Goal: Task Accomplishment & Management: Manage account settings

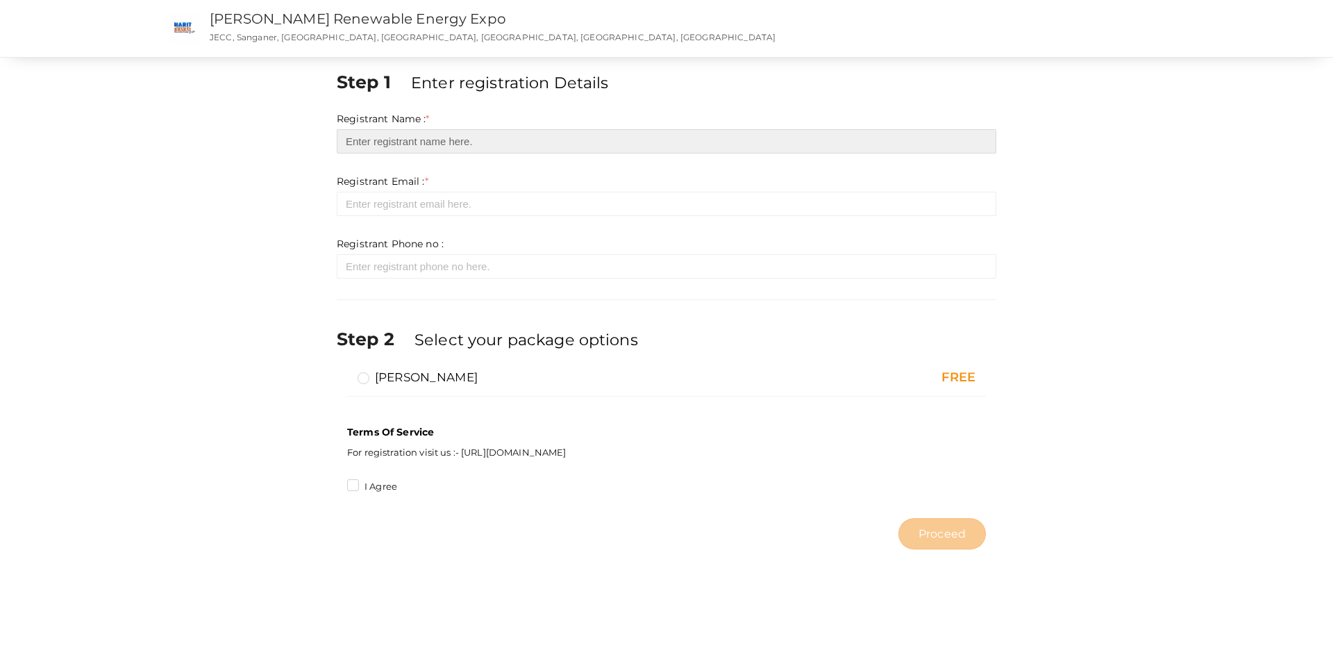
click at [429, 137] on input "text" at bounding box center [667, 141] width 660 height 24
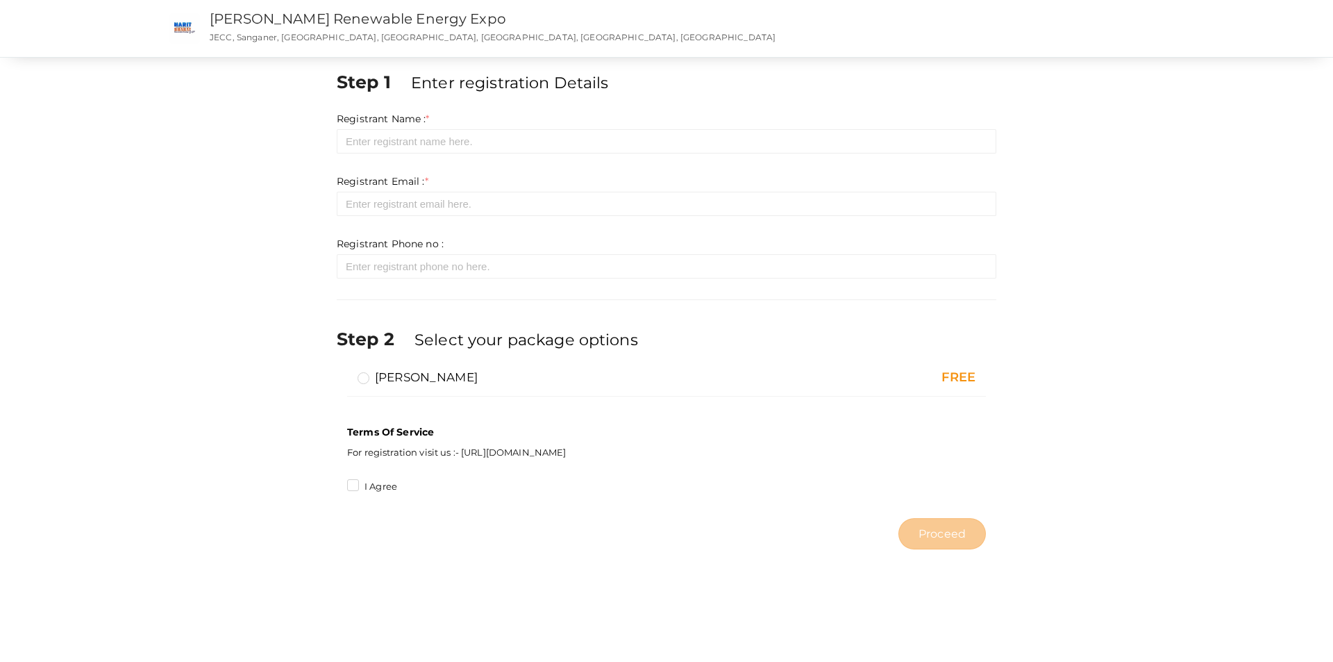
click at [365, 378] on label "[PERSON_NAME]" at bounding box center [418, 377] width 120 height 17
click at [344, 371] on input "[PERSON_NAME]" at bounding box center [344, 371] width 0 height 0
click at [355, 488] on label "I Agree" at bounding box center [372, 487] width 50 height 14
click at [333, 483] on input "I Agree" at bounding box center [333, 483] width 0 height 0
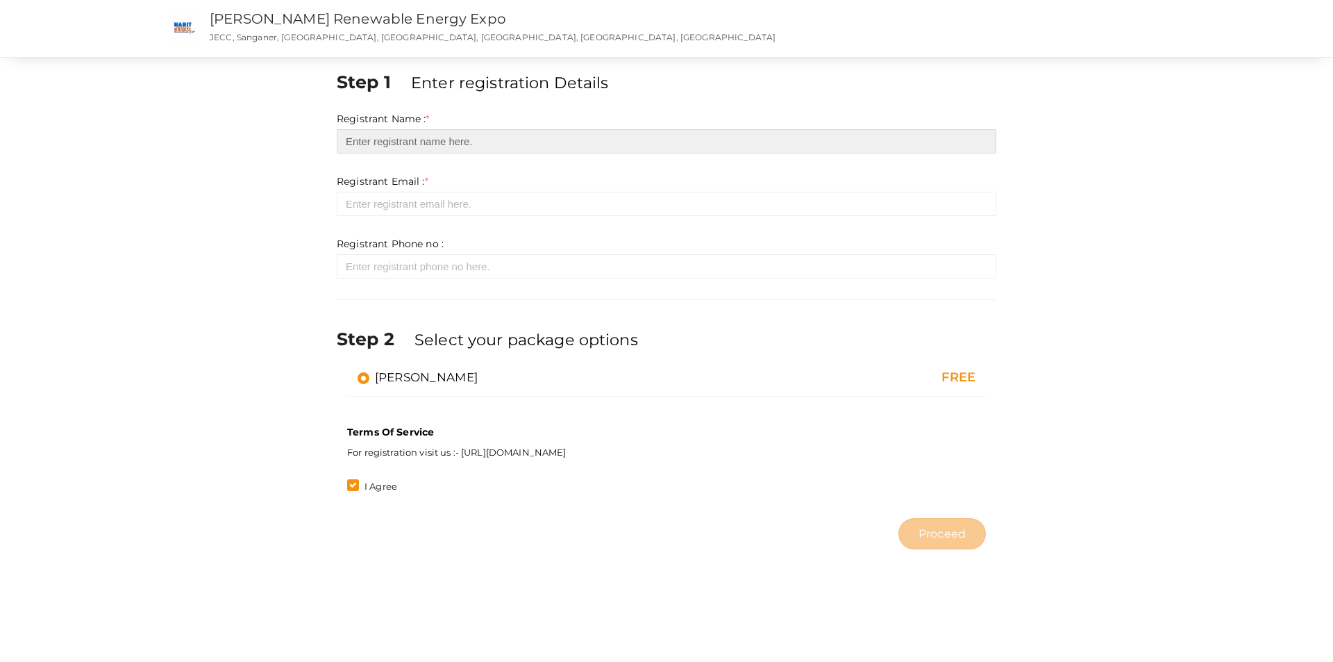
click at [358, 139] on input "text" at bounding box center [667, 141] width 660 height 24
type input "Preeti Sharma"
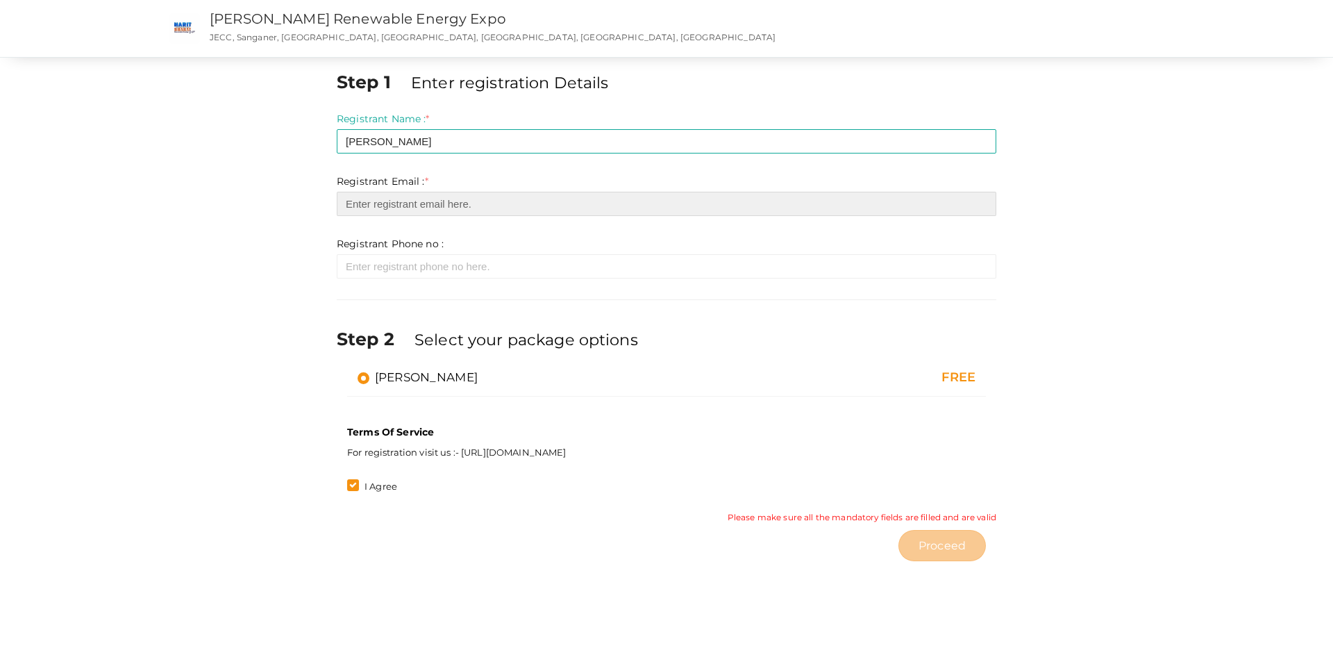
click at [353, 206] on input "email" at bounding box center [667, 204] width 660 height 24
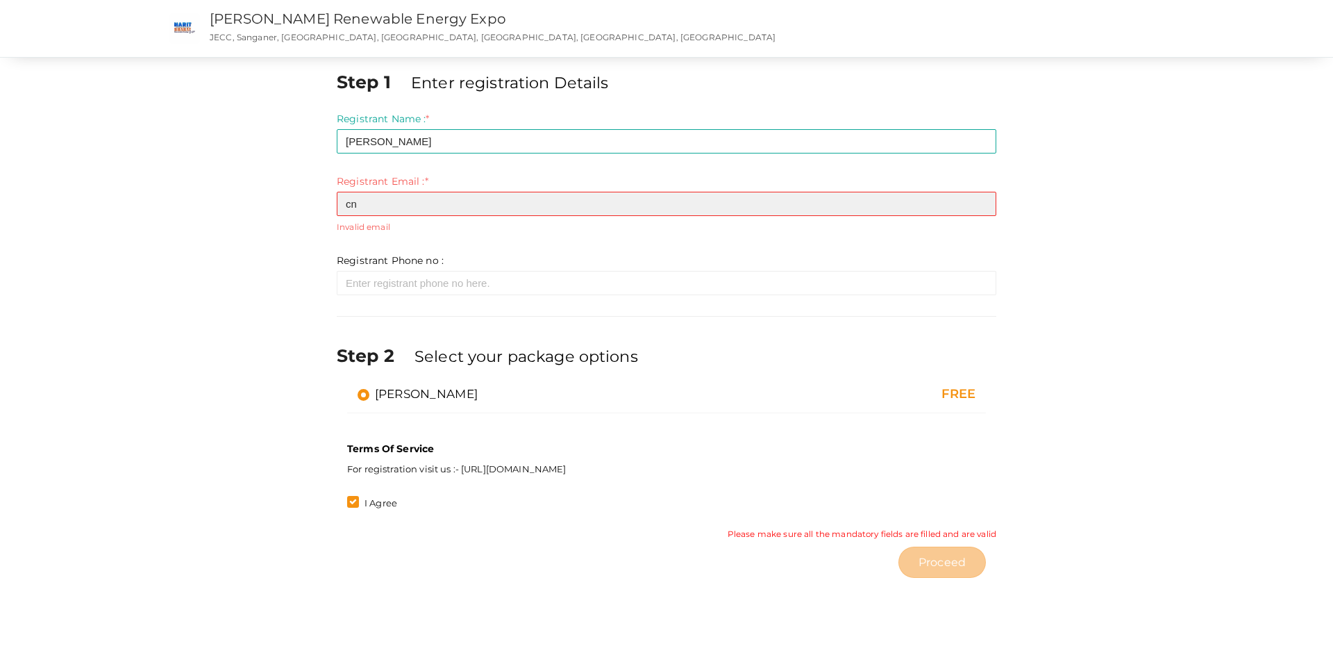
type input "c"
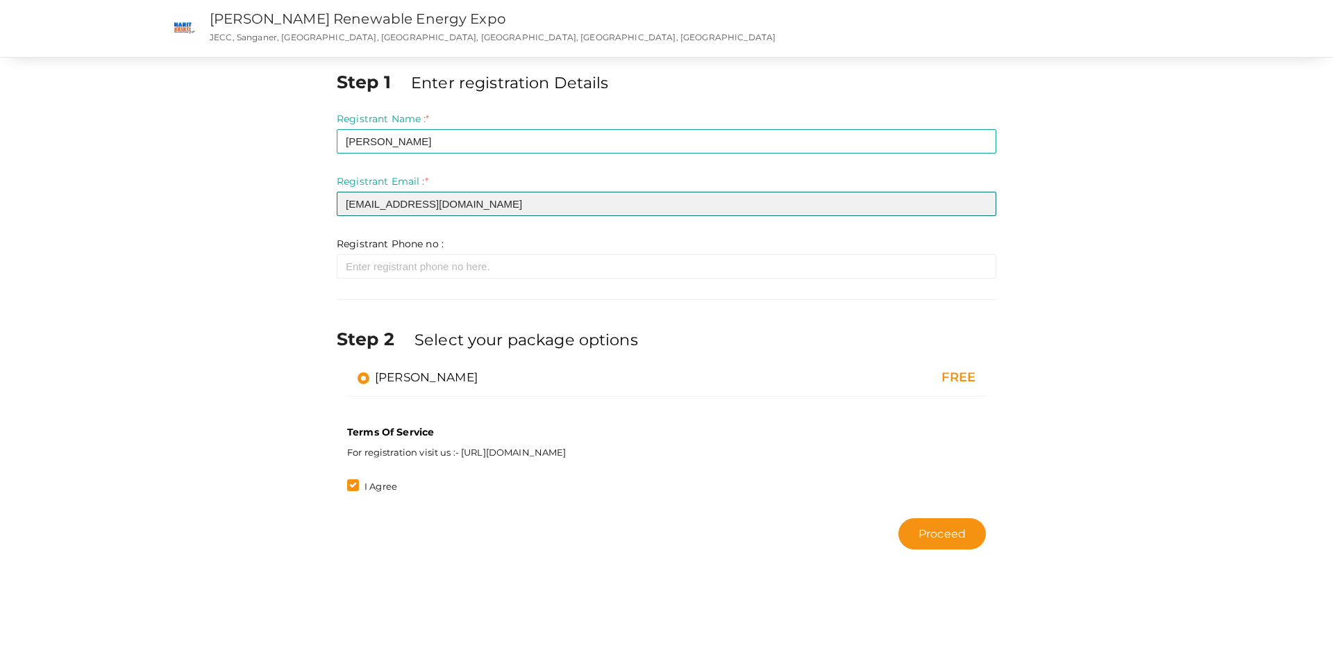
type input "[EMAIL_ADDRESS][DOMAIN_NAME]"
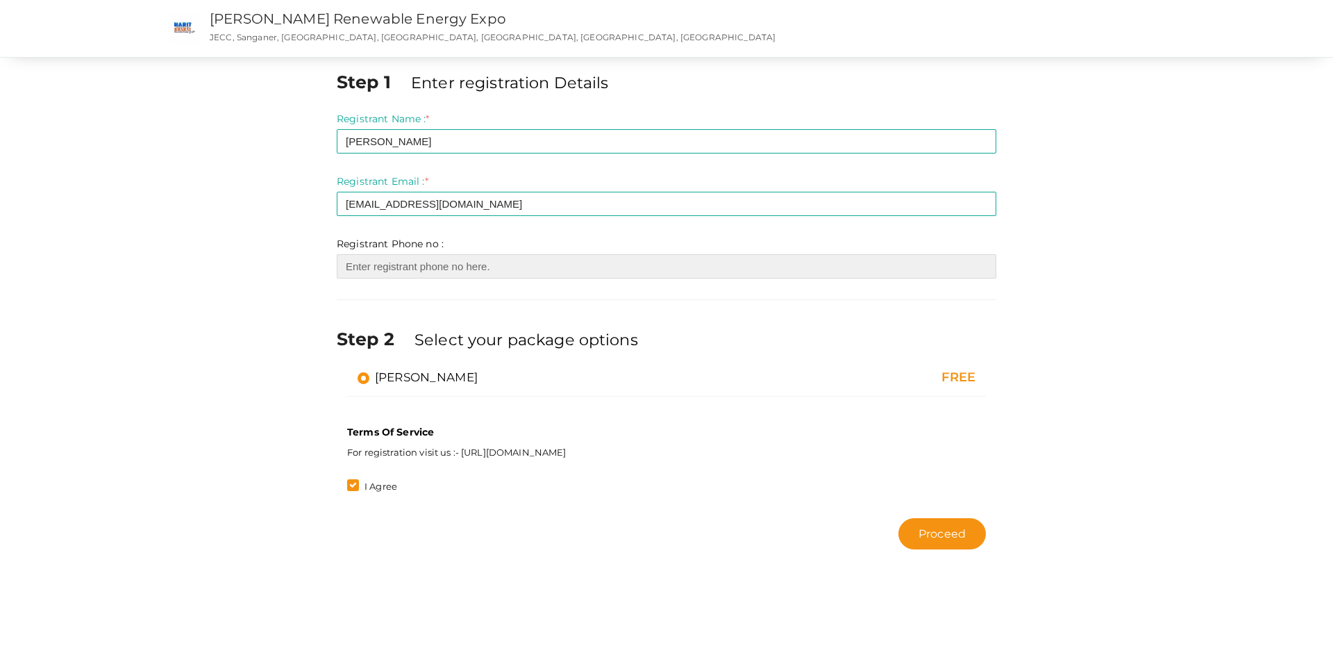
click at [367, 270] on input "number" at bounding box center [667, 266] width 660 height 24
click at [384, 269] on input "number" at bounding box center [667, 266] width 660 height 24
paste input "6375490911"
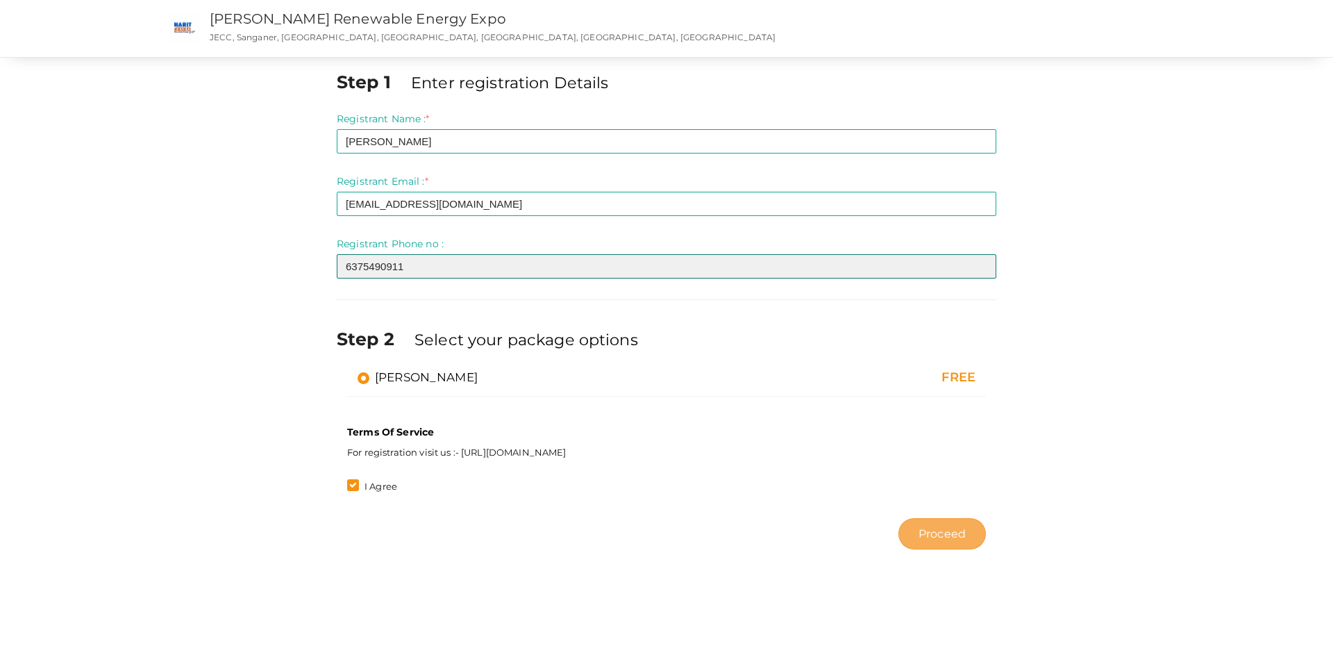
type input "6375490911"
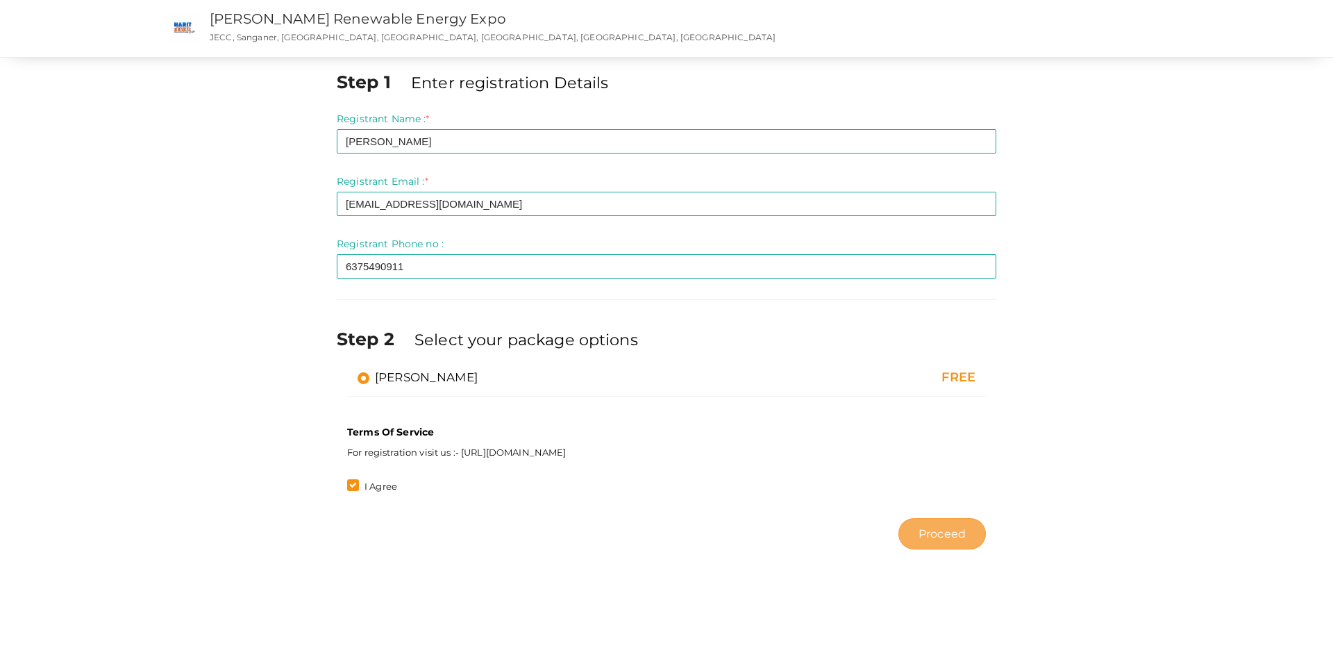
click at [940, 535] on span "Proceed" at bounding box center [942, 534] width 47 height 16
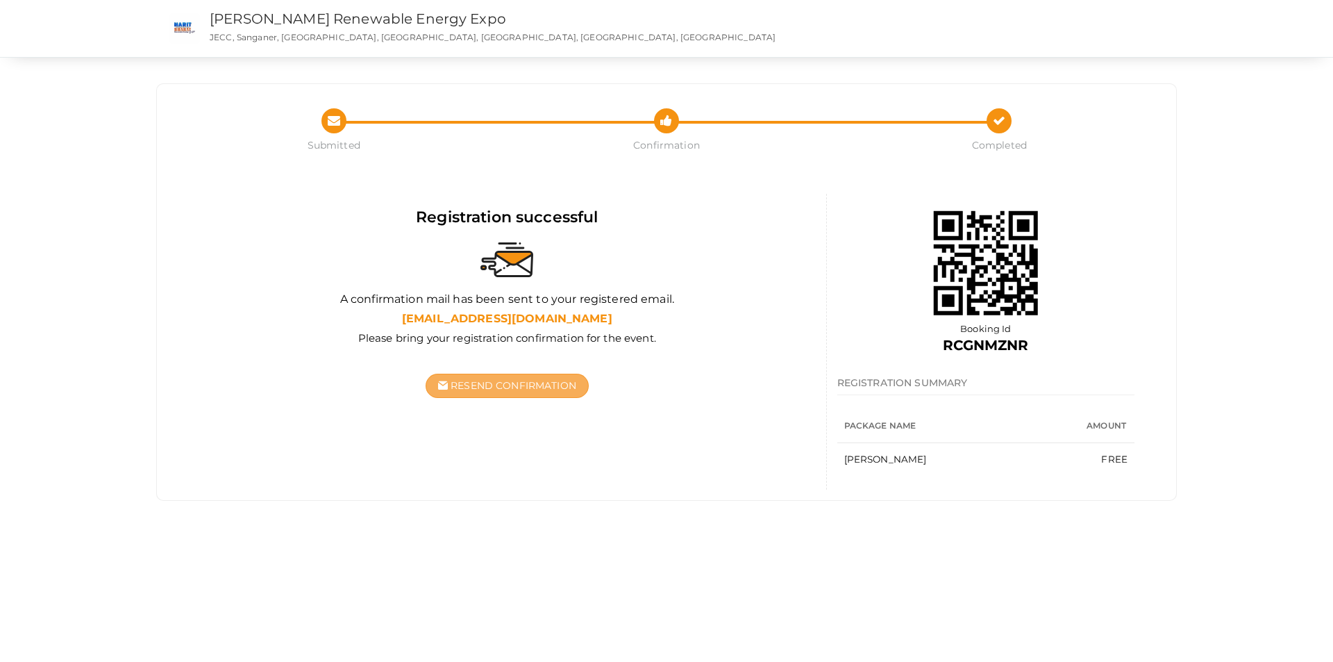
click at [504, 394] on button "Resend Confirmation" at bounding box center [507, 386] width 163 height 24
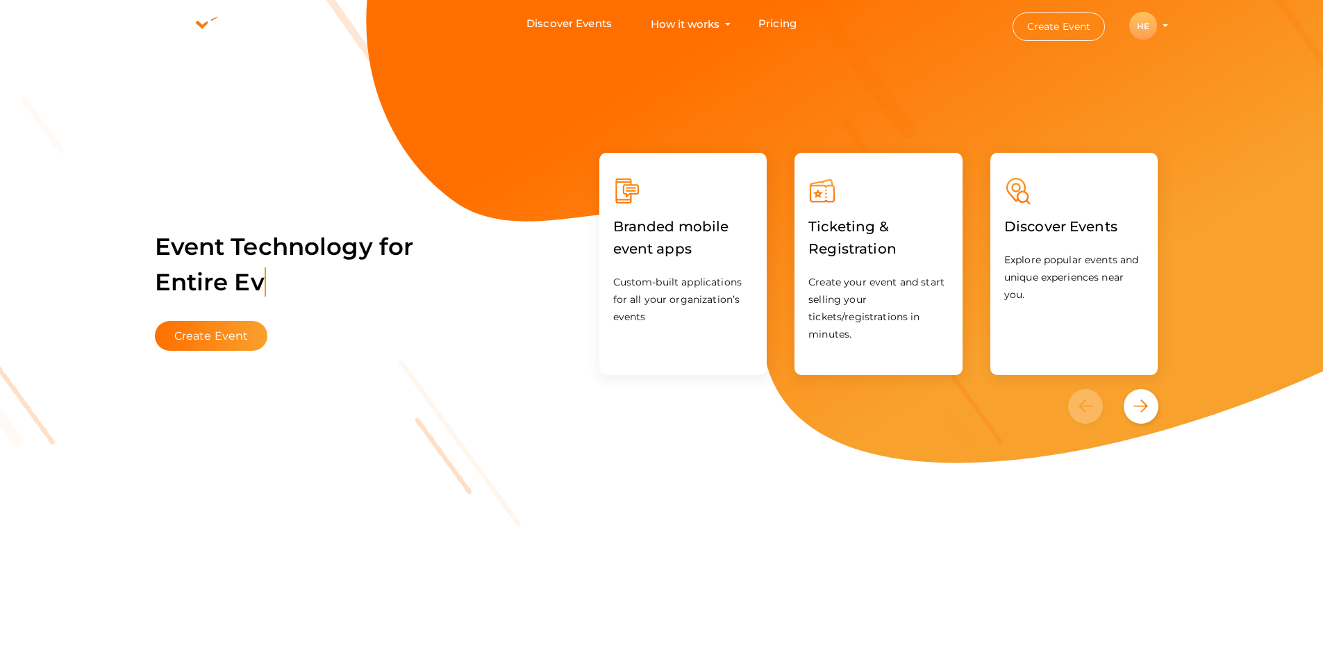
click at [1147, 30] on div "HE" at bounding box center [1143, 26] width 28 height 28
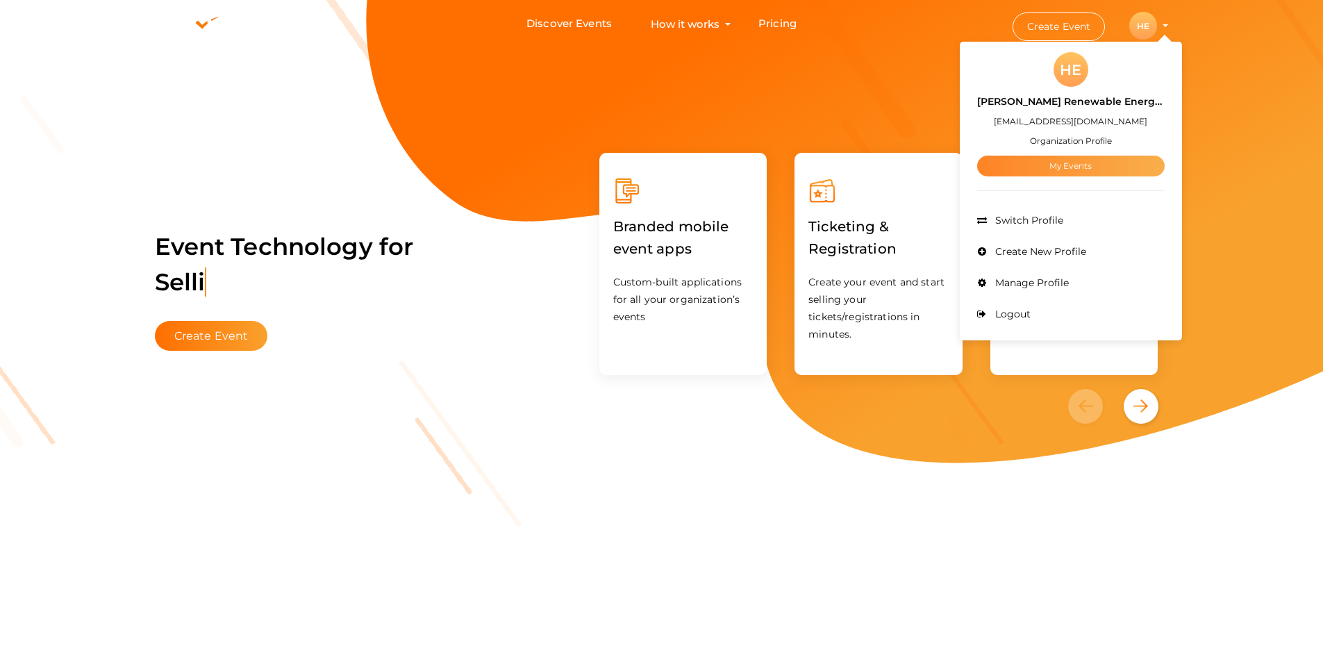
click at [1078, 167] on link "My Events" at bounding box center [1070, 166] width 187 height 21
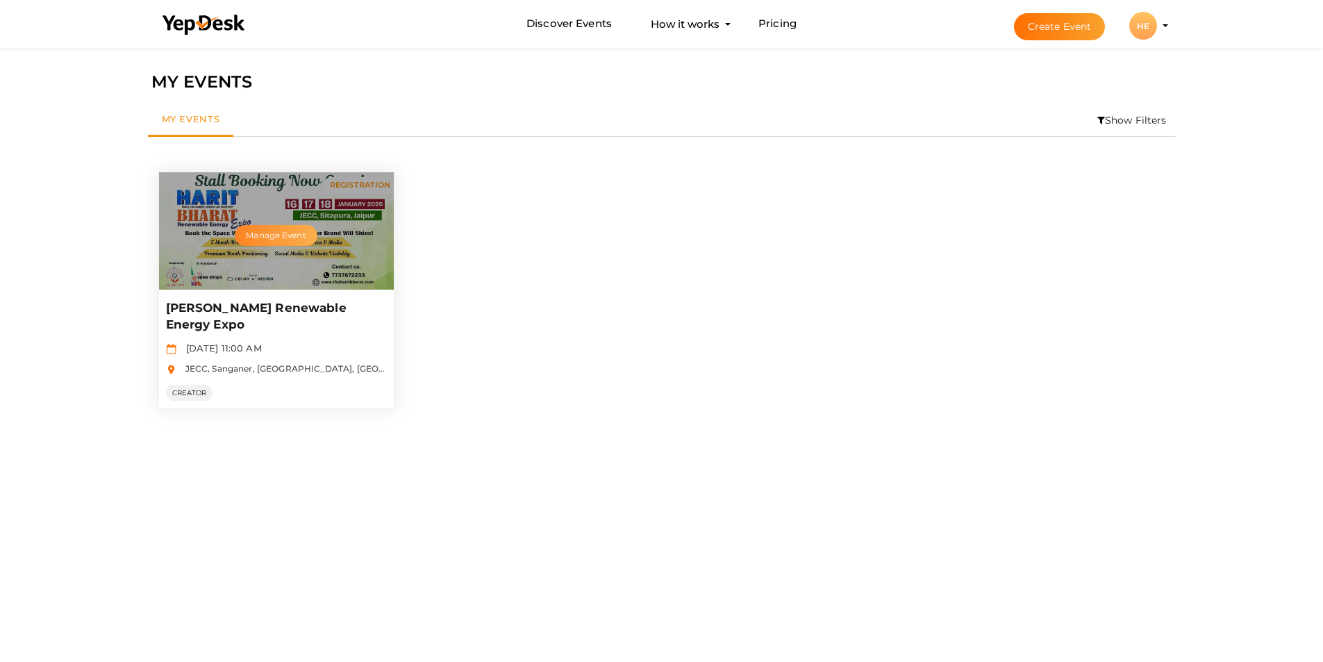
click at [278, 231] on button "Manage Event" at bounding box center [276, 235] width 82 height 21
click at [263, 311] on p "[PERSON_NAME] Renewable Energy Expo" at bounding box center [274, 316] width 217 height 33
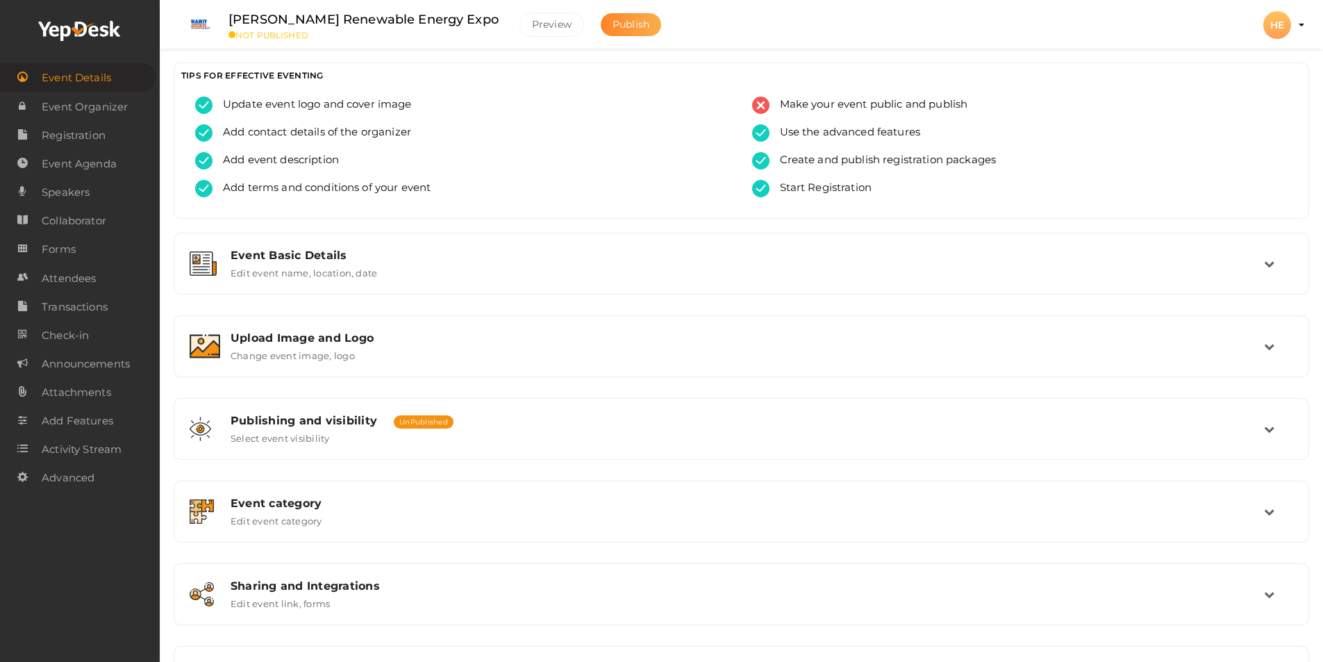
click at [612, 27] on span "Publish" at bounding box center [630, 24] width 37 height 12
click at [60, 339] on span "Check-in" at bounding box center [65, 335] width 47 height 28
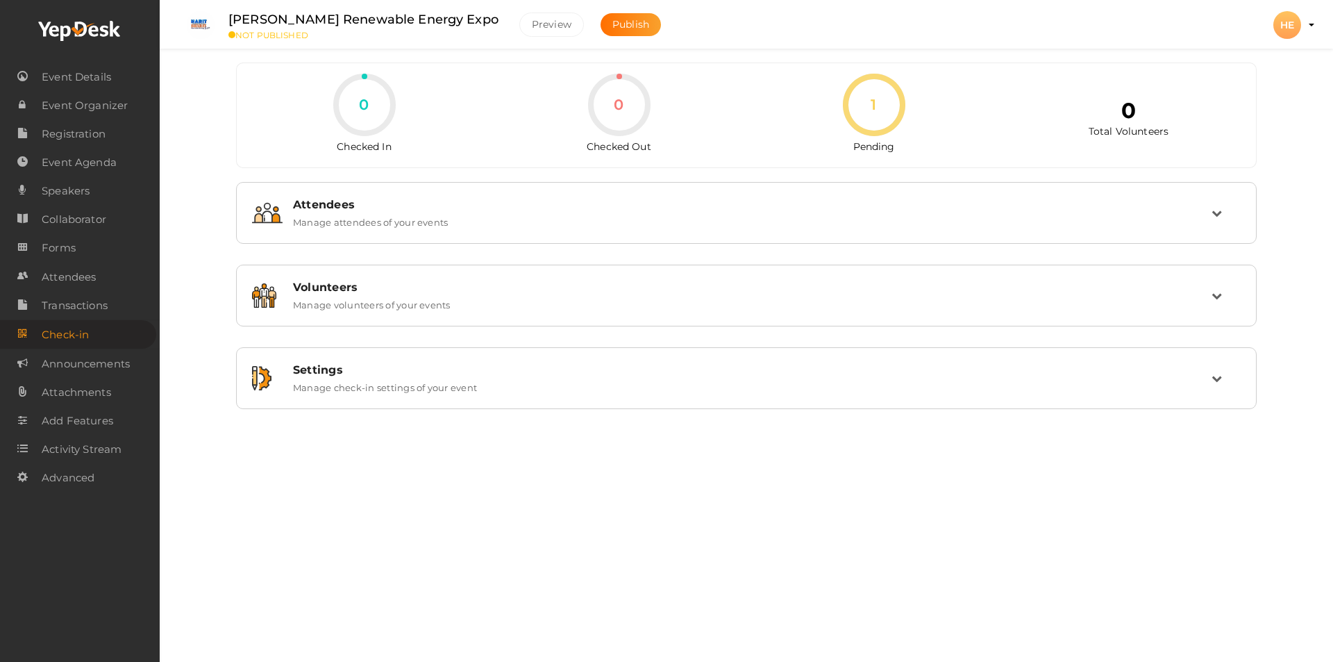
click at [364, 108] on icon at bounding box center [364, 105] width 62 height 62
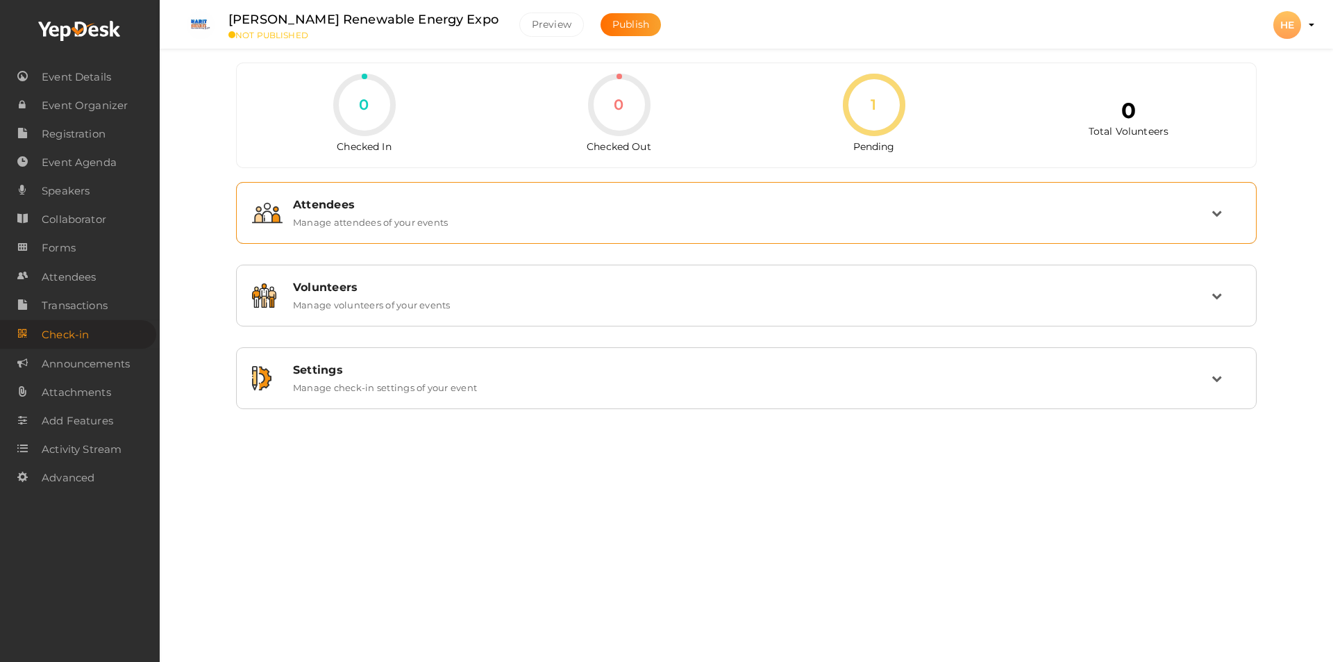
drag, startPoint x: 1214, startPoint y: 215, endPoint x: 1206, endPoint y: 217, distance: 8.6
click at [1212, 215] on icon at bounding box center [1217, 213] width 10 height 10
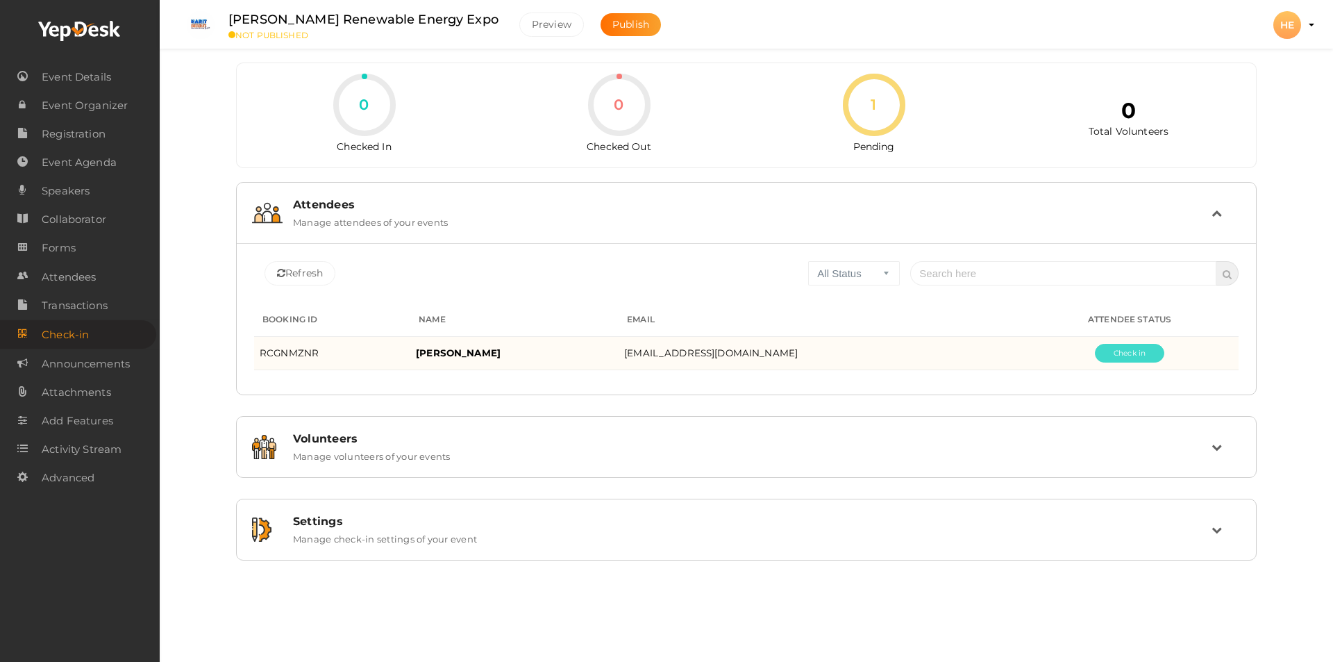
click at [1112, 355] on button "Pending" at bounding box center [1129, 353] width 69 height 19
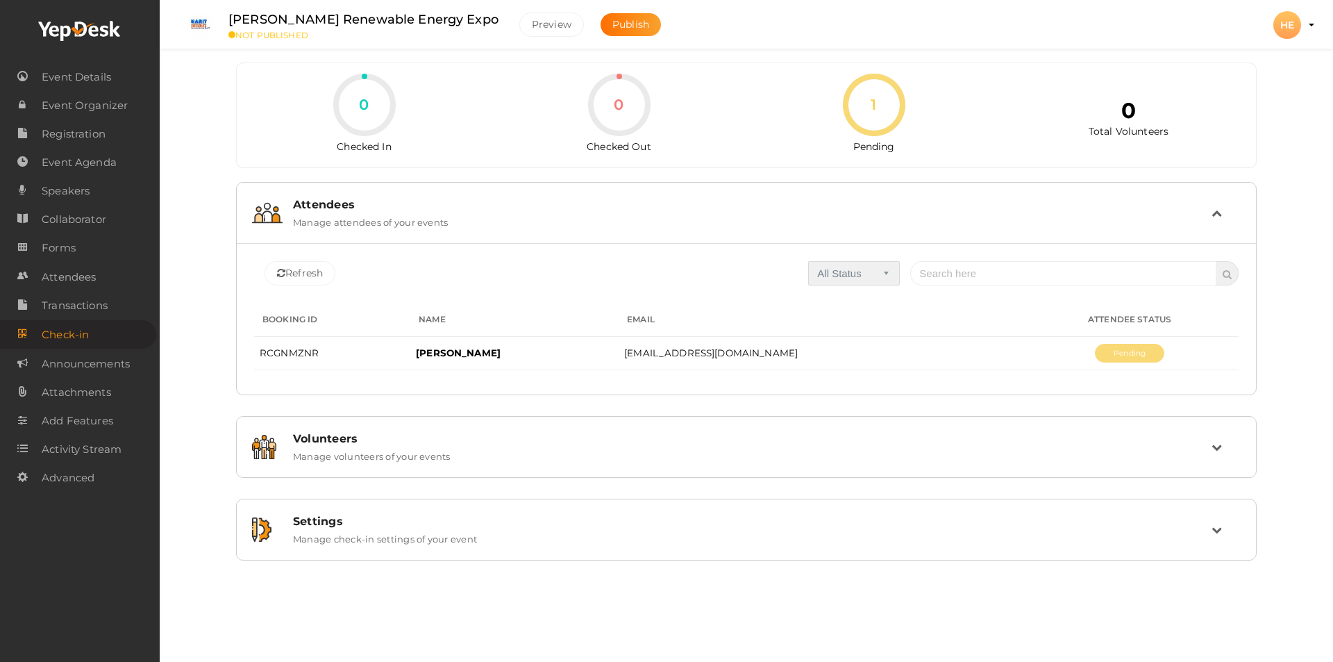
click at [889, 274] on select "All Status Checked In Checked Out Pending" at bounding box center [854, 273] width 92 height 24
select select "2"
click at [808, 261] on select "All Status Checked In Checked Out Pending" at bounding box center [854, 273] width 92 height 24
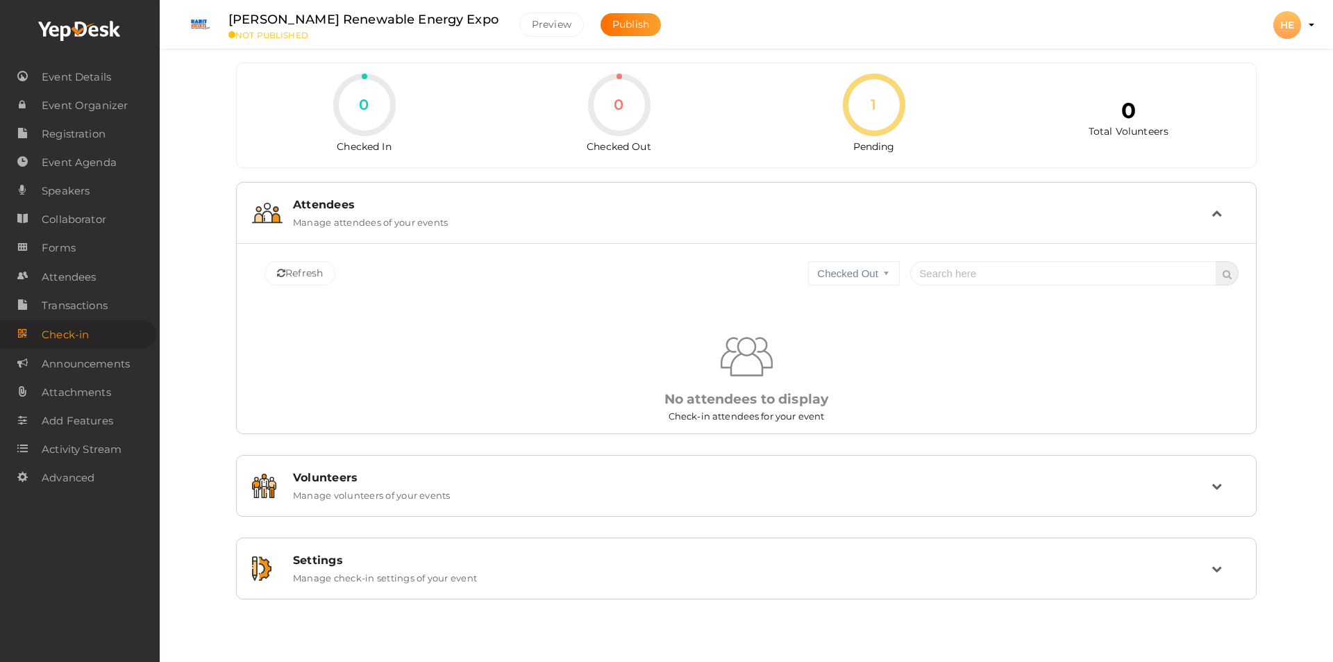
click at [1219, 216] on icon at bounding box center [1217, 213] width 10 height 10
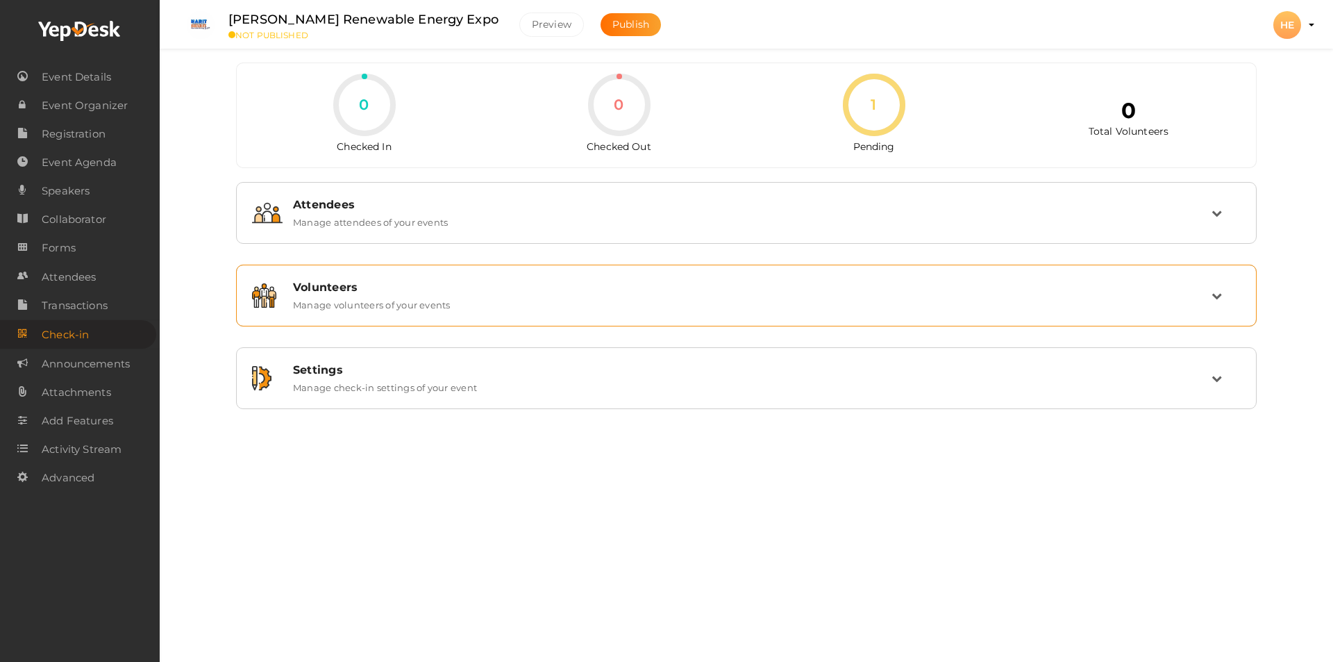
click at [1219, 298] on icon at bounding box center [1217, 295] width 10 height 10
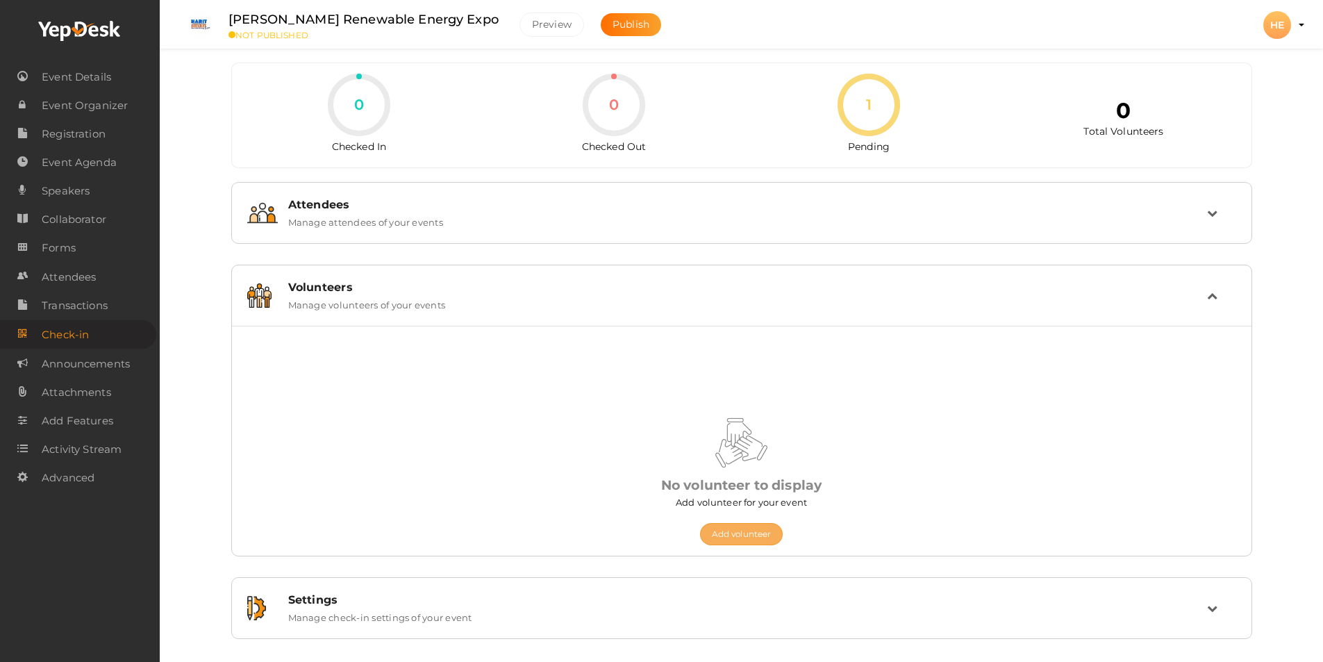
click at [752, 539] on button "Add volunteer" at bounding box center [741, 534] width 83 height 22
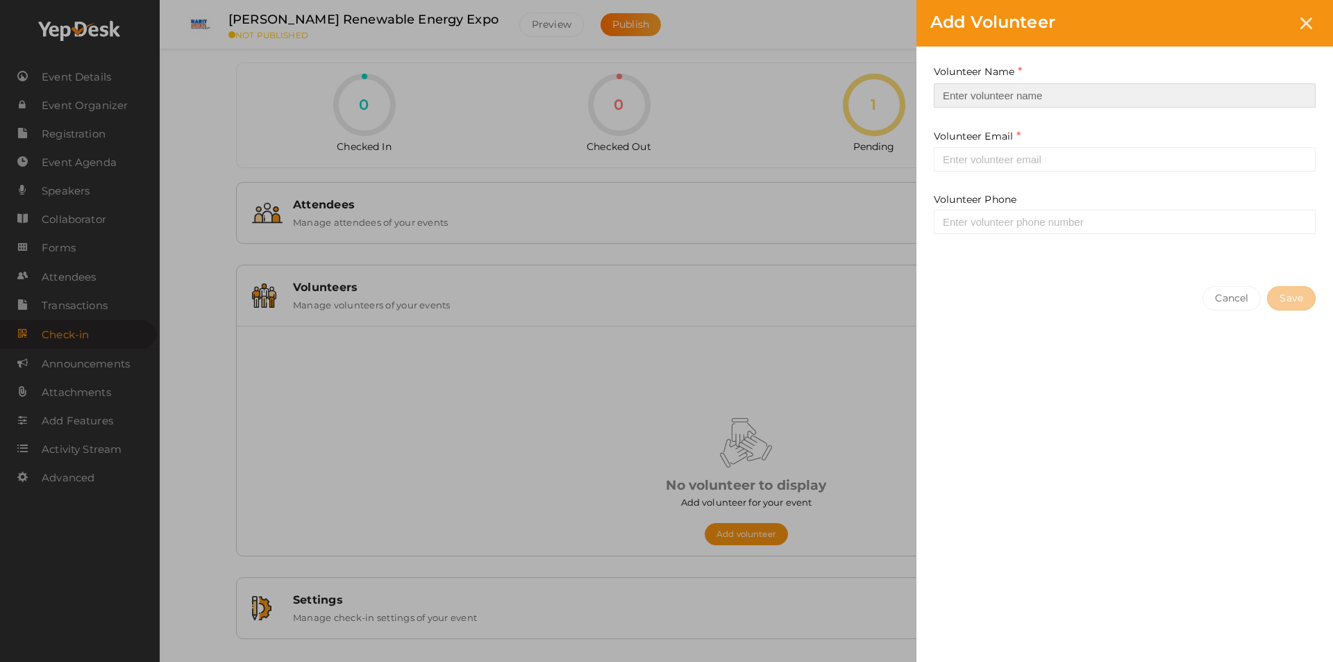
click at [977, 97] on input at bounding box center [1125, 95] width 382 height 24
type input "[PERSON_NAME]"
click at [966, 161] on input "email" at bounding box center [1125, 159] width 382 height 24
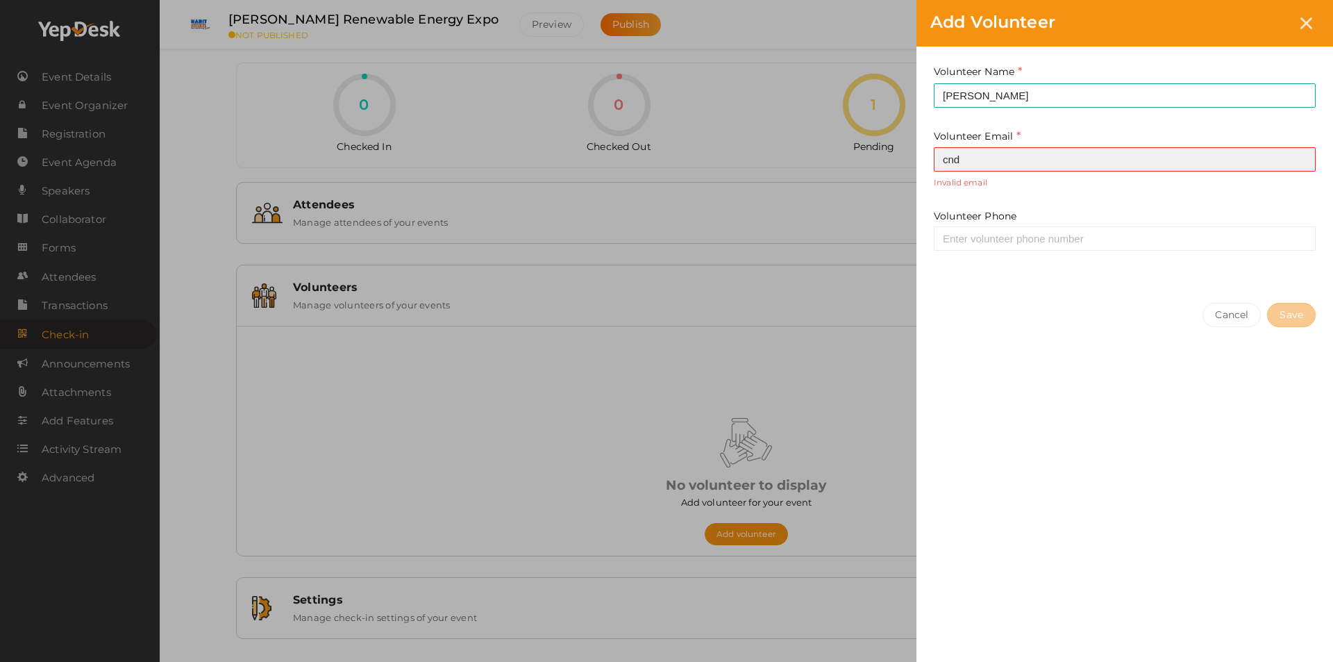
type input "[EMAIL_ADDRESS][DOMAIN_NAME]"
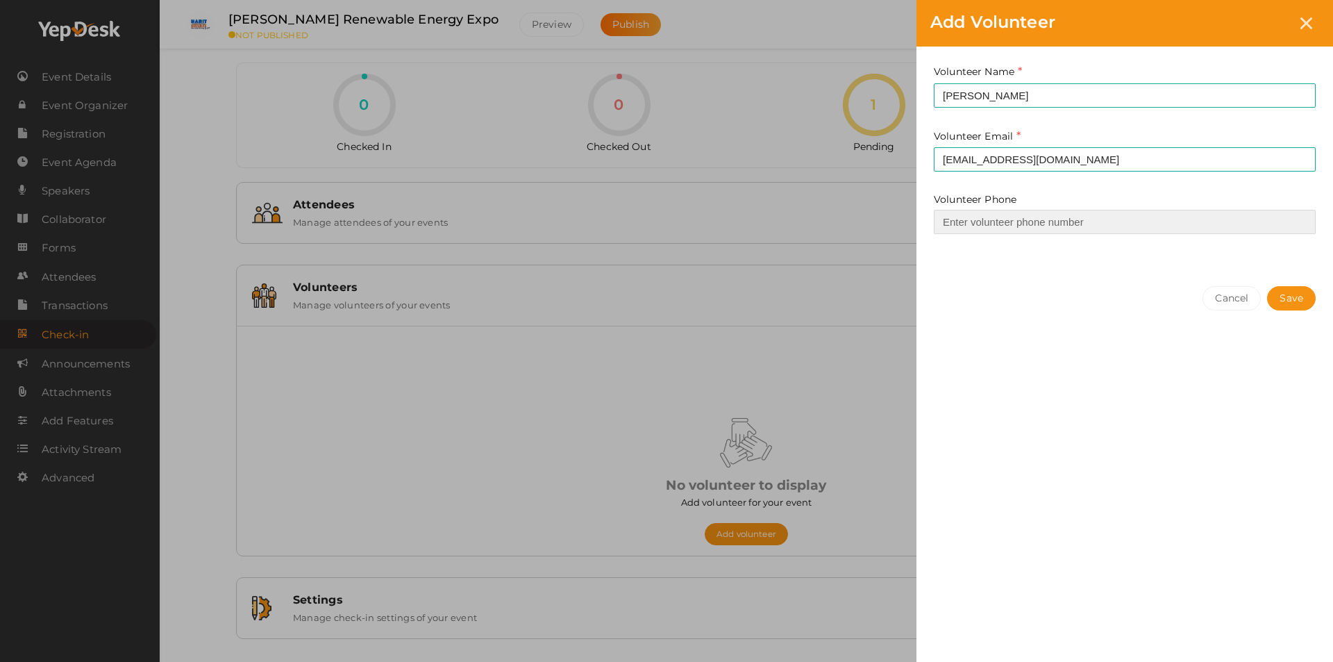
click at [948, 219] on input at bounding box center [1125, 222] width 382 height 24
type input "06375490911"
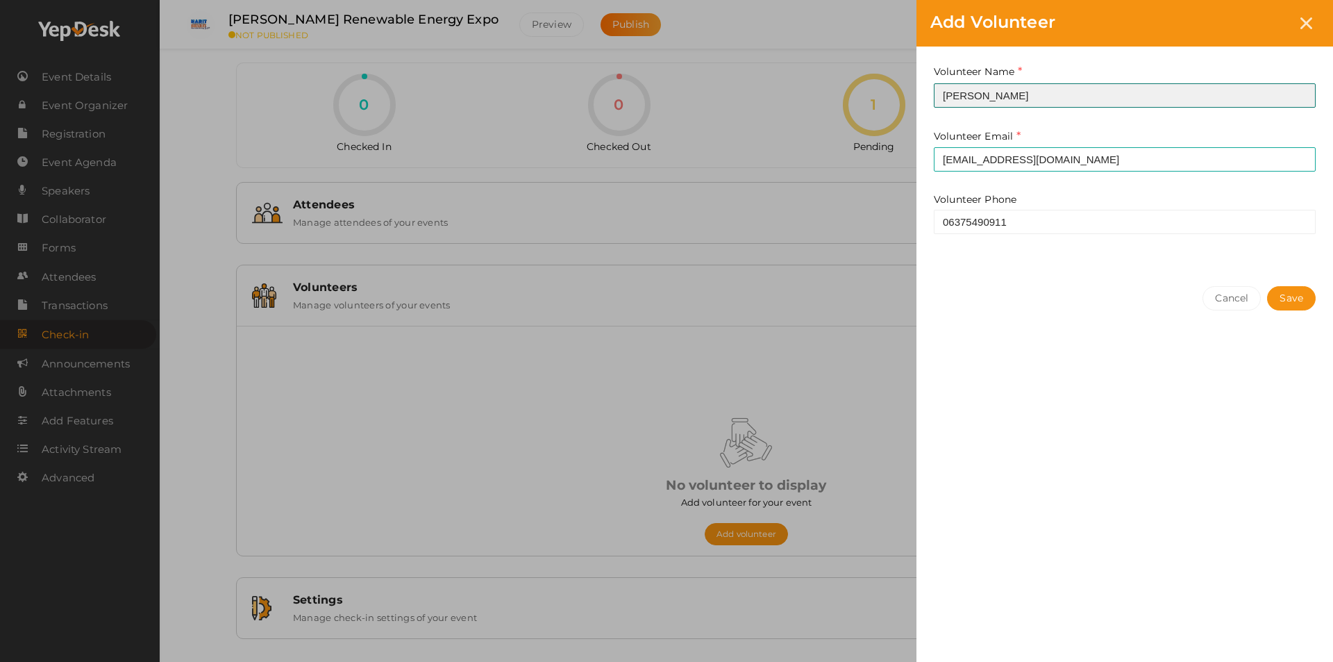
drag, startPoint x: 1021, startPoint y: 95, endPoint x: 707, endPoint y: 72, distance: 314.0
click at [707, 72] on div "Add Volunteer Volunteer Name [PERSON_NAME] This field is Required. Volunteer Em…" at bounding box center [666, 331] width 1333 height 662
type input "[PERSON_NAME]"
click at [1296, 300] on span "Save" at bounding box center [1292, 298] width 24 height 15
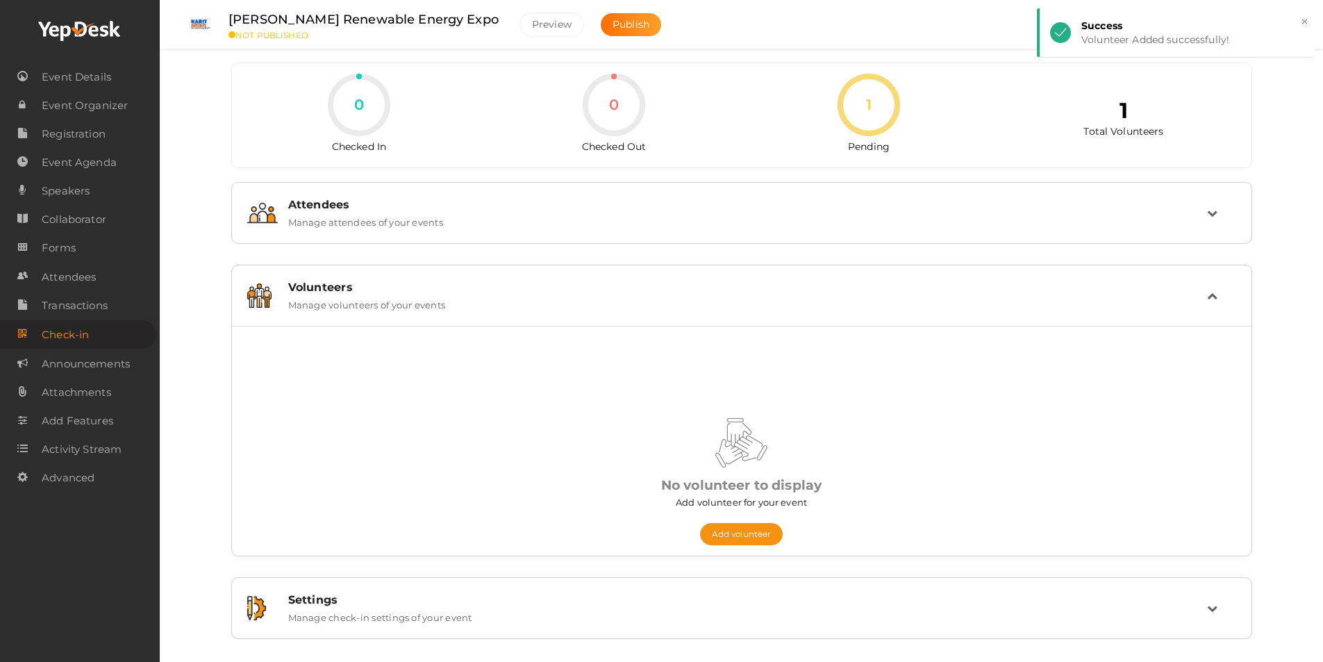
click at [1219, 298] on td at bounding box center [1221, 296] width 29 height 30
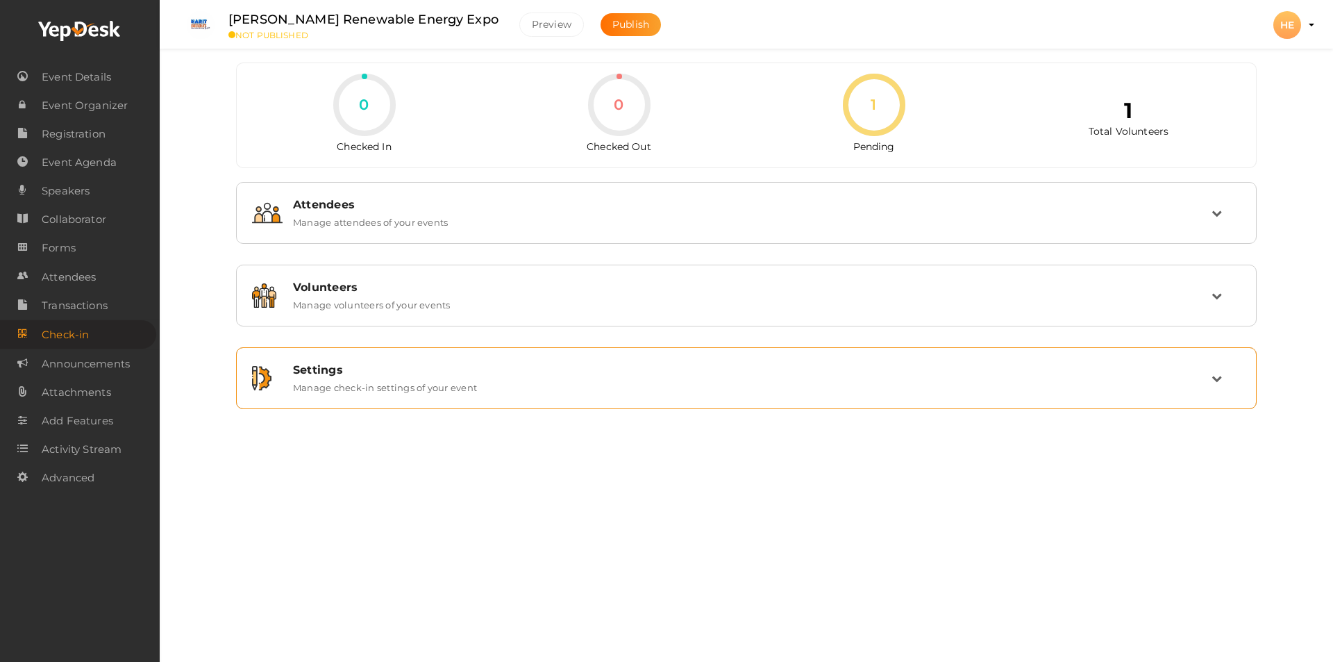
click at [1219, 378] on icon at bounding box center [1217, 378] width 10 height 10
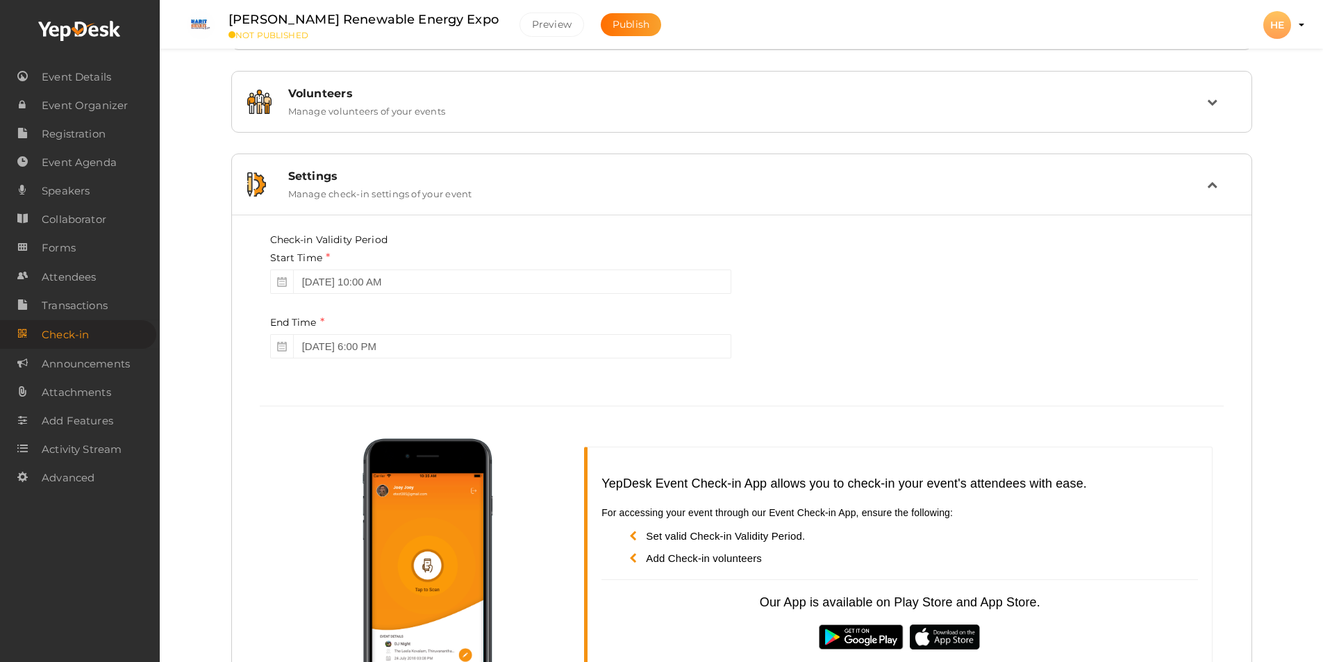
scroll to position [278, 0]
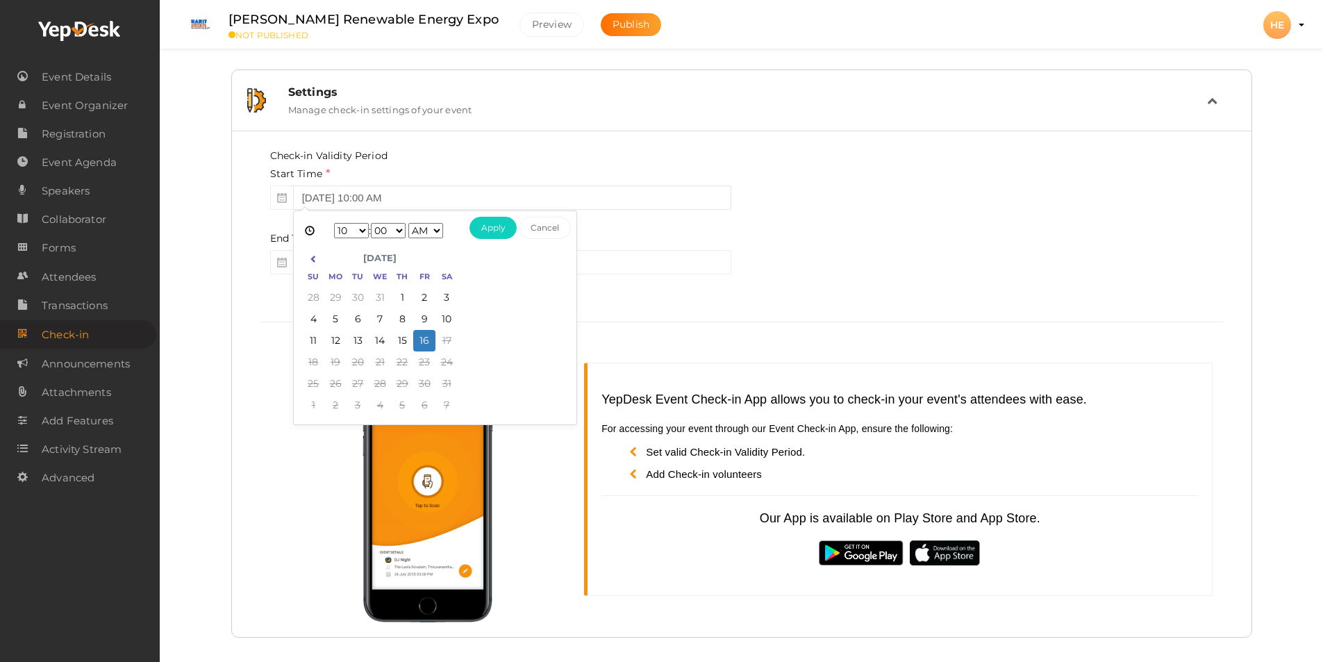
click at [391, 194] on input "[DATE] 10:00 AM" at bounding box center [512, 197] width 438 height 24
click at [357, 229] on select "1 2 3 4 5 6 7 8 9 10 11 12" at bounding box center [351, 230] width 35 height 15
click at [492, 228] on button "Apply" at bounding box center [493, 228] width 48 height 22
type input "[DATE] 11:00 AM"
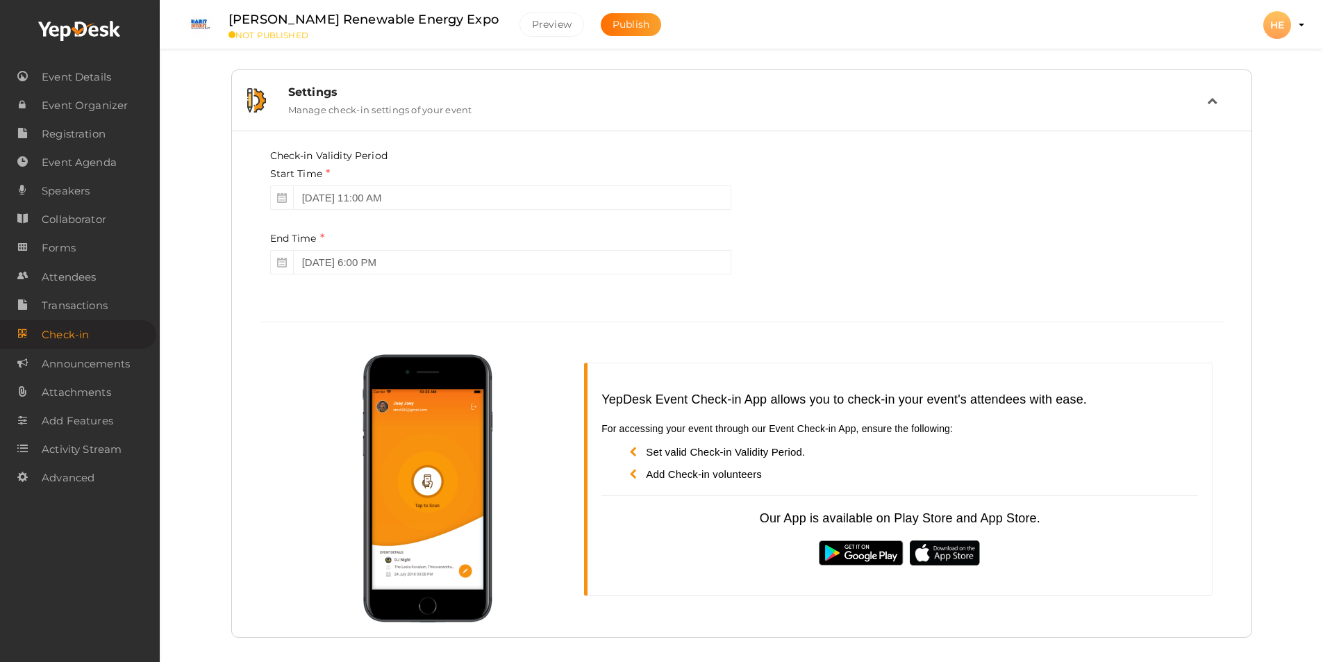
scroll to position [288, 0]
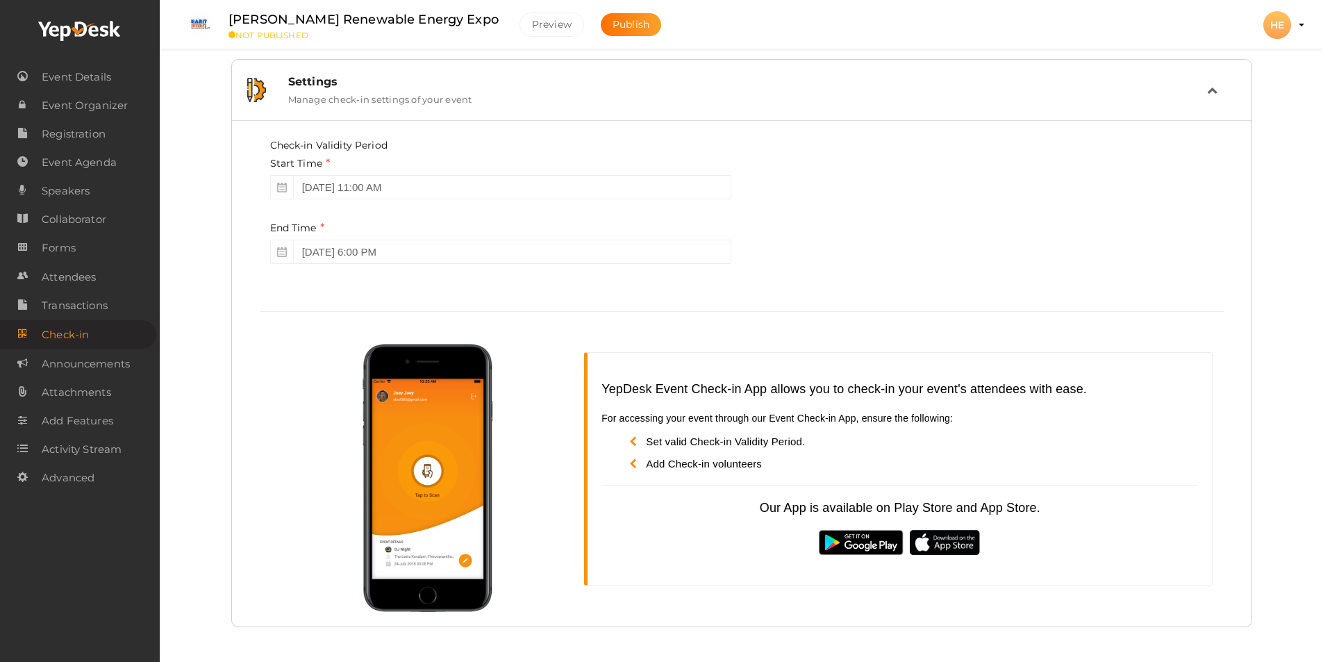
click at [1215, 92] on icon at bounding box center [1212, 90] width 10 height 10
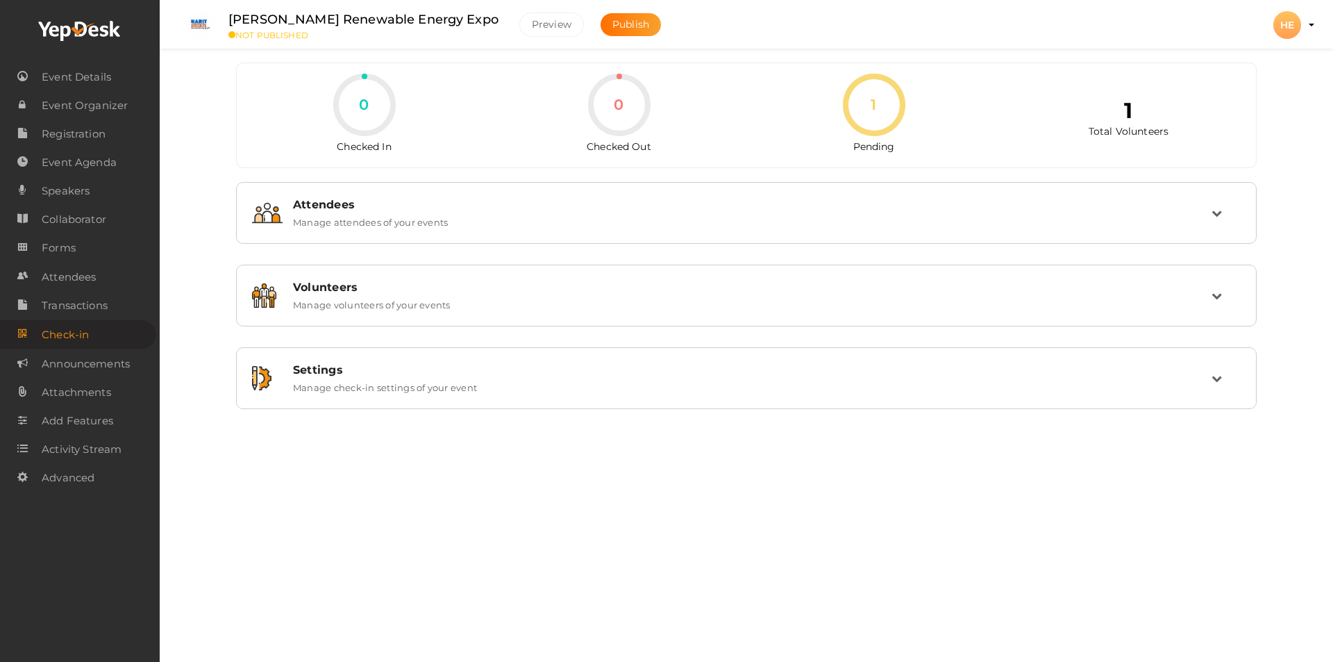
click at [873, 106] on icon at bounding box center [874, 105] width 62 height 62
click at [878, 103] on icon at bounding box center [874, 105] width 62 height 62
click at [617, 103] on icon at bounding box center [619, 105] width 62 height 62
click at [623, 103] on icon at bounding box center [619, 105] width 62 height 62
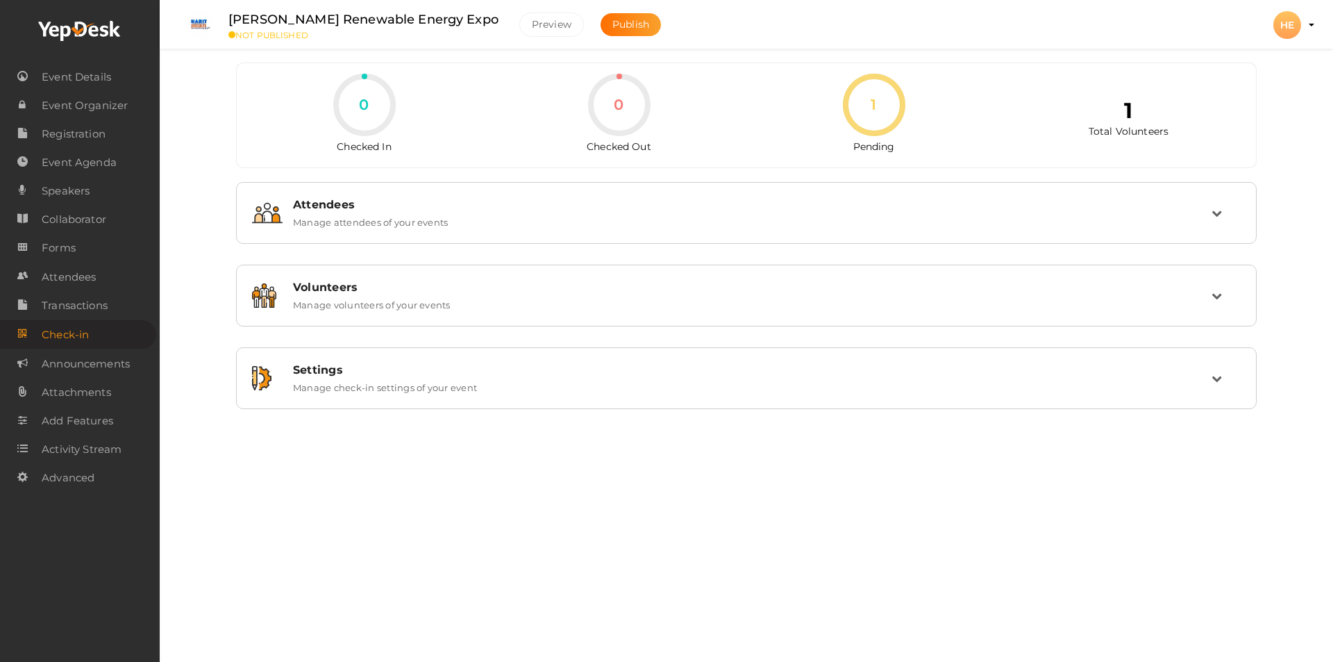
click at [882, 109] on icon at bounding box center [874, 105] width 62 height 62
click at [1222, 380] on icon at bounding box center [1217, 378] width 10 height 10
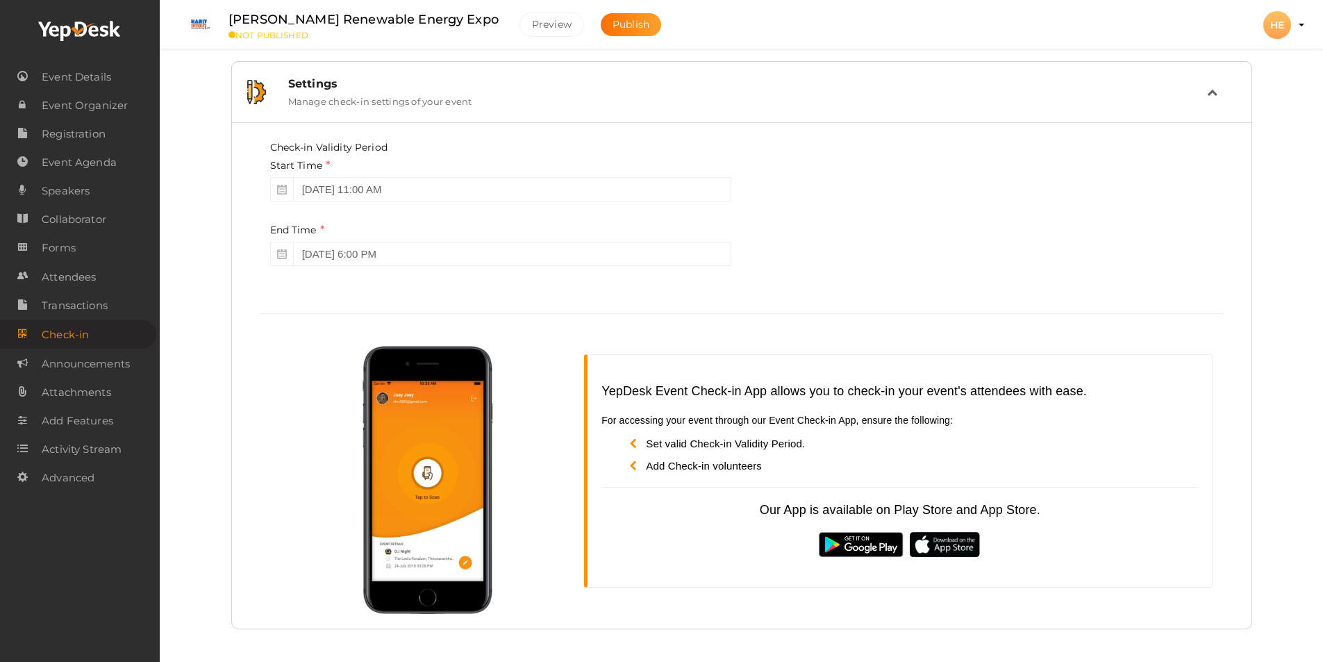
scroll to position [288, 0]
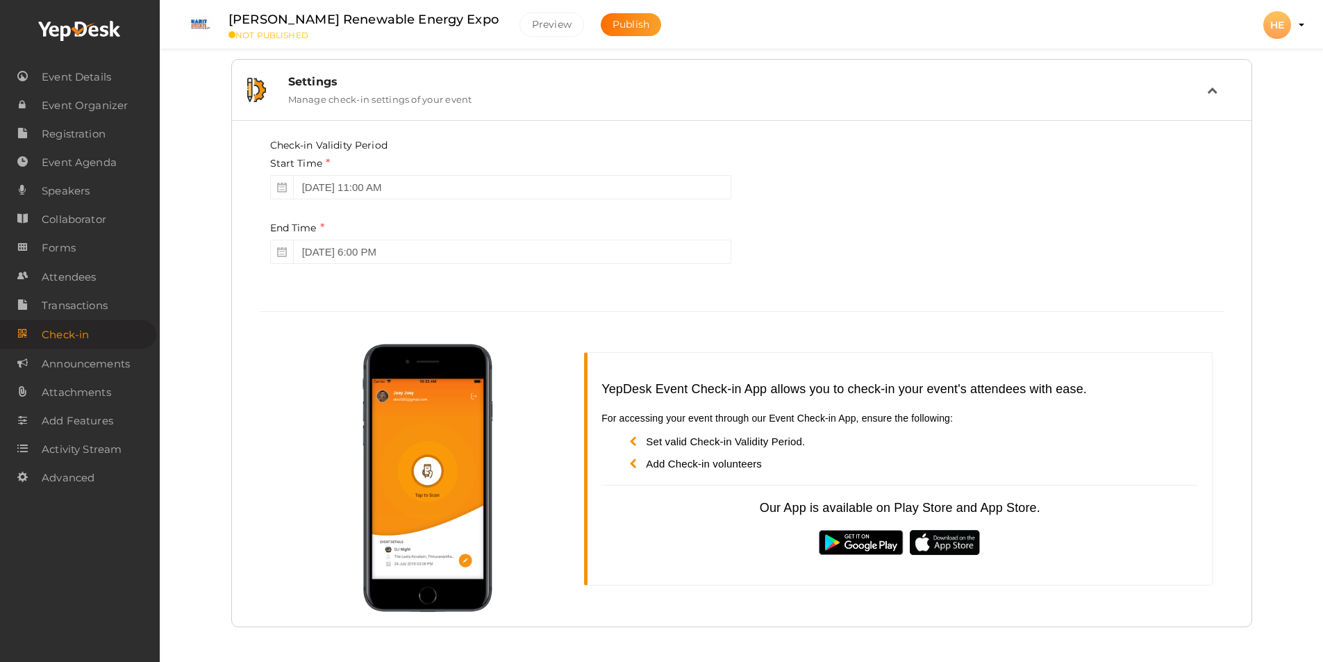
click at [639, 463] on icon at bounding box center [637, 463] width 17 height 10
click at [693, 471] on li "Add Check-in volunteers" at bounding box center [913, 463] width 569 height 15
click at [912, 478] on div "YepDesk Event Check-in App allows you to check-in your event's attendees with e…" at bounding box center [899, 468] width 596 height 176
click at [1212, 97] on td at bounding box center [1221, 90] width 29 height 30
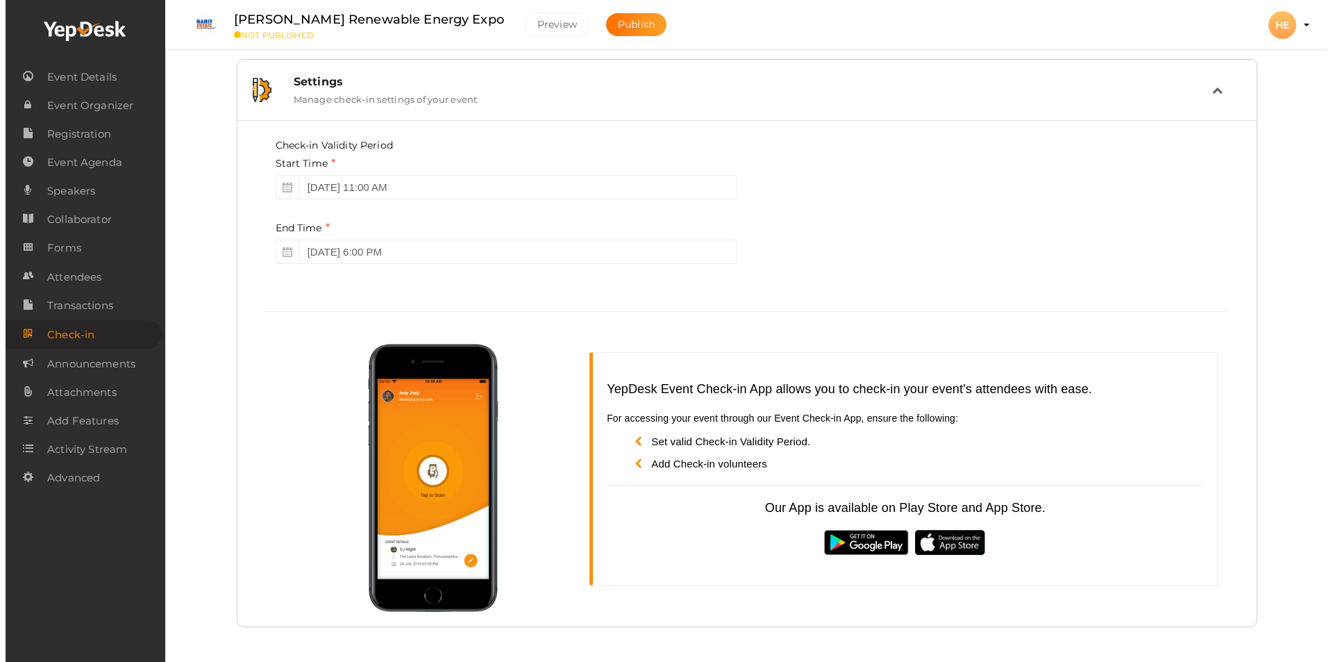
scroll to position [0, 0]
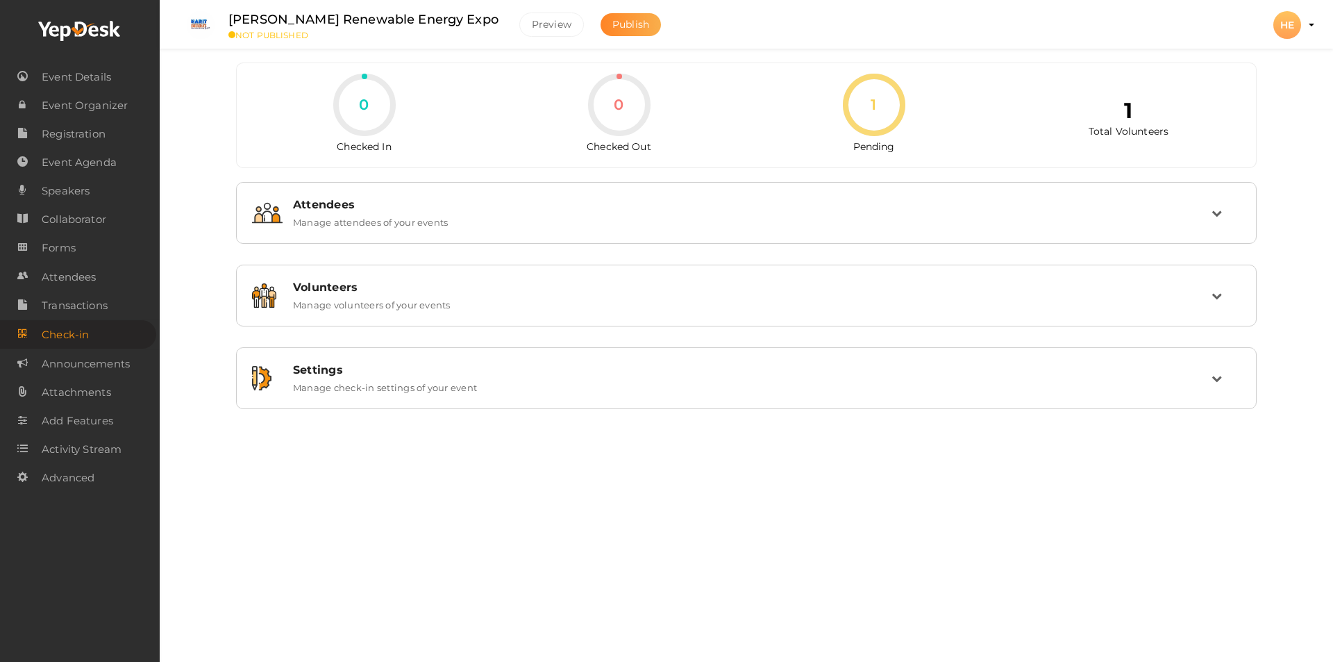
click at [612, 24] on span "Publish" at bounding box center [630, 24] width 37 height 12
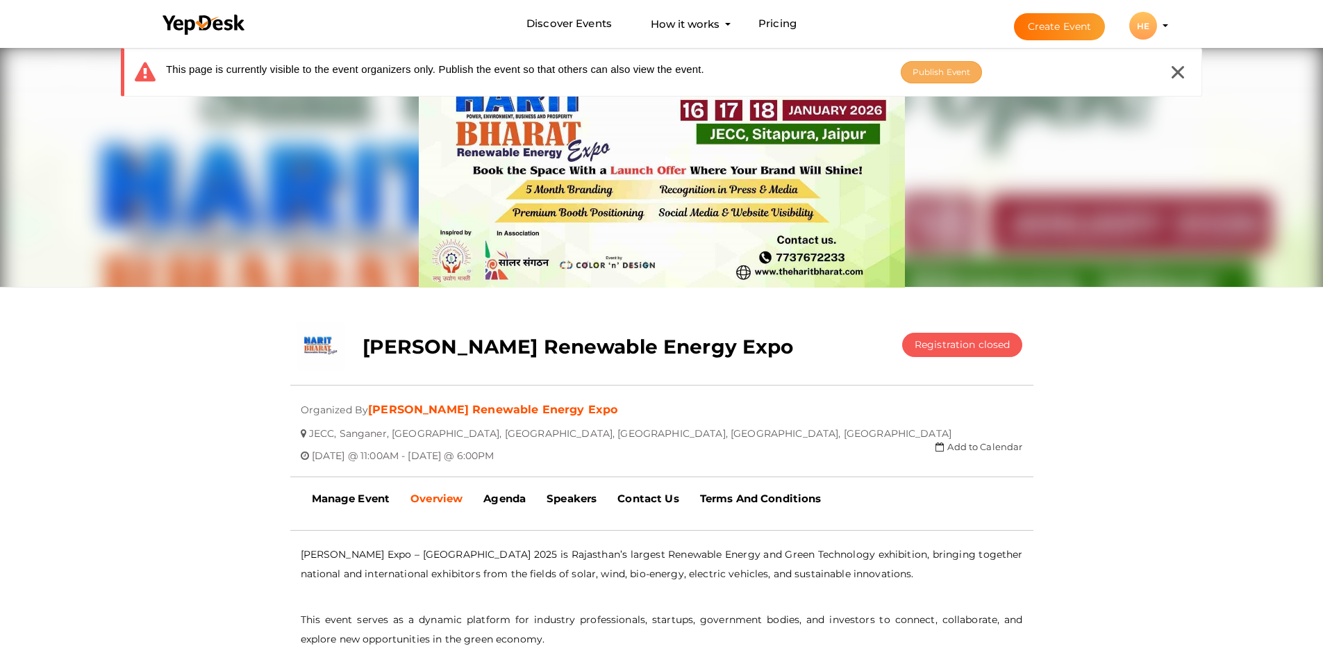
click at [928, 75] on span "Publish Event" at bounding box center [941, 72] width 58 height 10
